Goal: Information Seeking & Learning: Learn about a topic

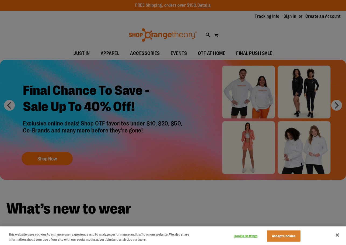
click at [292, 44] on div at bounding box center [173, 122] width 346 height 245
click at [291, 16] on div at bounding box center [173, 122] width 346 height 245
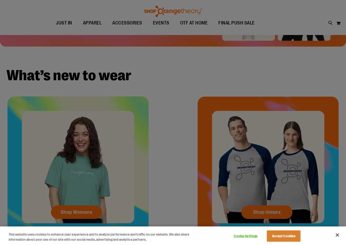
scroll to position [135, 0]
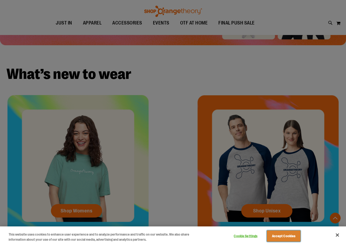
click at [287, 238] on button "Accept Cookies" at bounding box center [284, 236] width 34 height 11
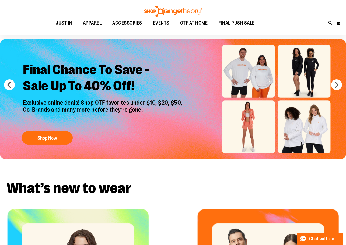
scroll to position [0, 0]
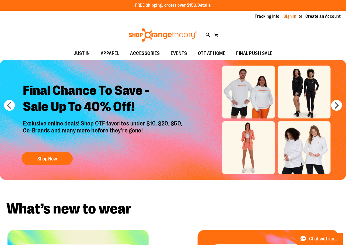
click at [294, 15] on link "Sign In" at bounding box center [290, 16] width 13 height 6
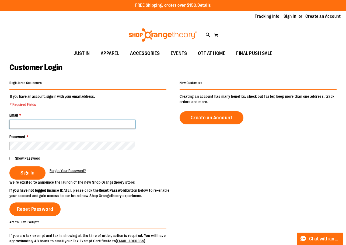
click at [49, 122] on input "Email *" at bounding box center [72, 124] width 126 height 9
type input "**********"
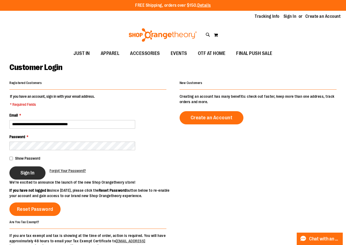
click at [30, 175] on span "Sign In" at bounding box center [27, 173] width 14 height 6
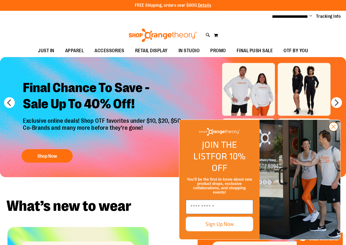
click at [332, 132] on icon "Close dialog" at bounding box center [333, 126] width 9 height 9
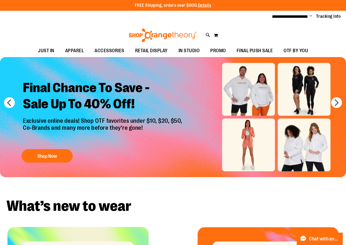
click at [174, 119] on p "Exclusive online deals! Shop OTF favorites under $10, $20, $50, Co-Brands and m…" at bounding box center [103, 131] width 169 height 26
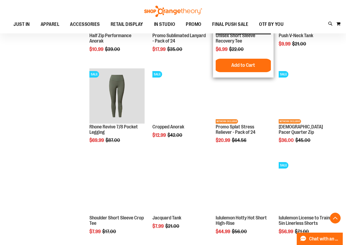
scroll to position [404, 0]
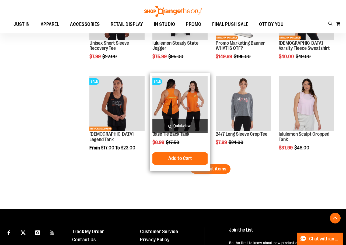
scroll to position [712, 0]
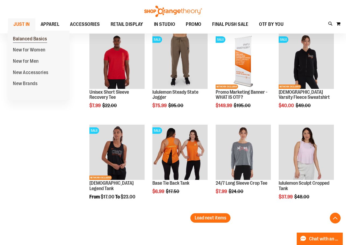
click at [27, 38] on span "Balanced Basics" at bounding box center [30, 39] width 34 height 7
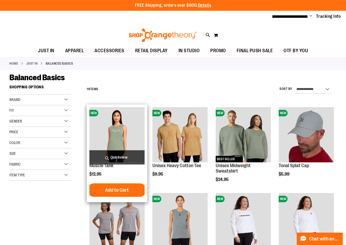
click at [113, 130] on img "product" at bounding box center [116, 134] width 55 height 55
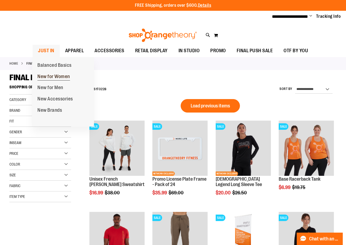
click at [49, 77] on span "New for Women" at bounding box center [53, 77] width 33 height 7
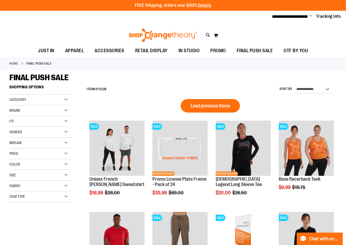
click at [49, 77] on span "FINAL PUSH SALE" at bounding box center [38, 77] width 59 height 9
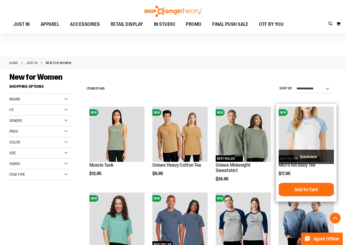
scroll to position [108, 0]
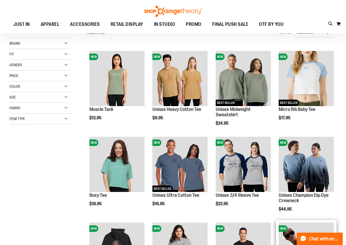
scroll to position [54, 0]
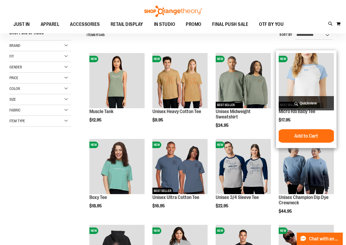
click at [311, 77] on img "product" at bounding box center [306, 80] width 55 height 55
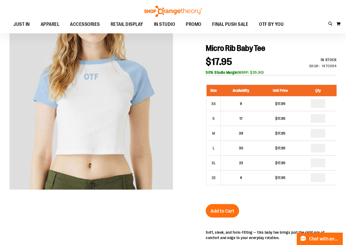
scroll to position [27, 0]
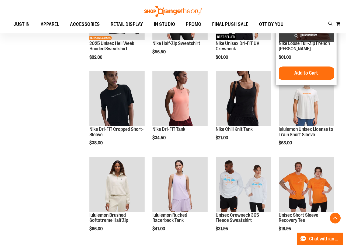
scroll to position [296, 0]
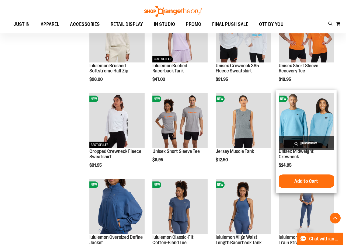
scroll to position [512, 0]
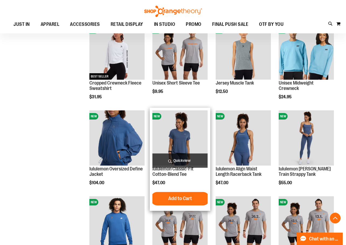
click at [193, 139] on img "product" at bounding box center [180, 138] width 55 height 55
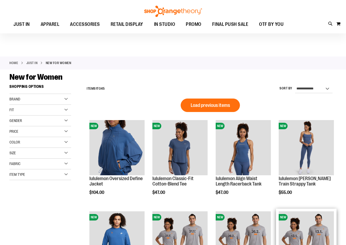
scroll to position [108, 0]
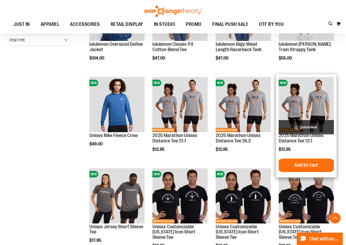
scroll to position [81, 0]
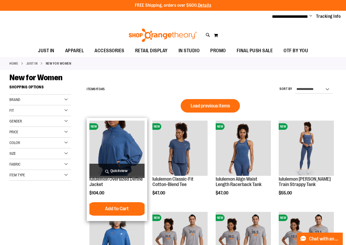
click at [118, 138] on img "product" at bounding box center [116, 148] width 55 height 55
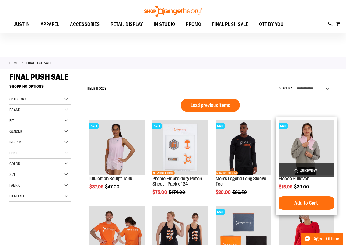
scroll to position [81, 0]
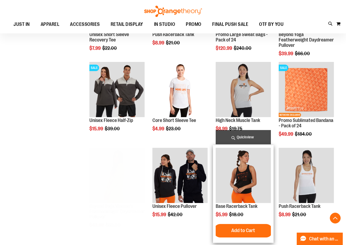
scroll to position [242, 0]
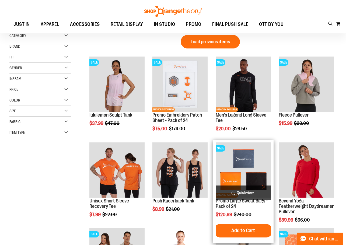
scroll to position [54, 0]
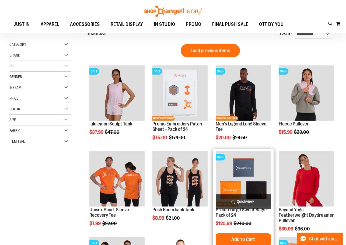
scroll to position [54, 0]
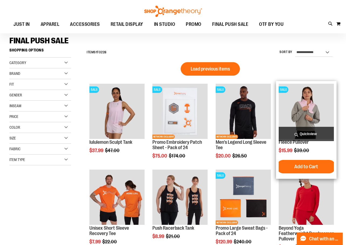
scroll to position [27, 0]
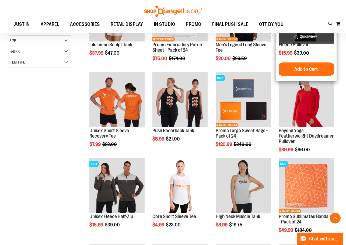
scroll to position [135, 0]
